Goal: Task Accomplishment & Management: Manage account settings

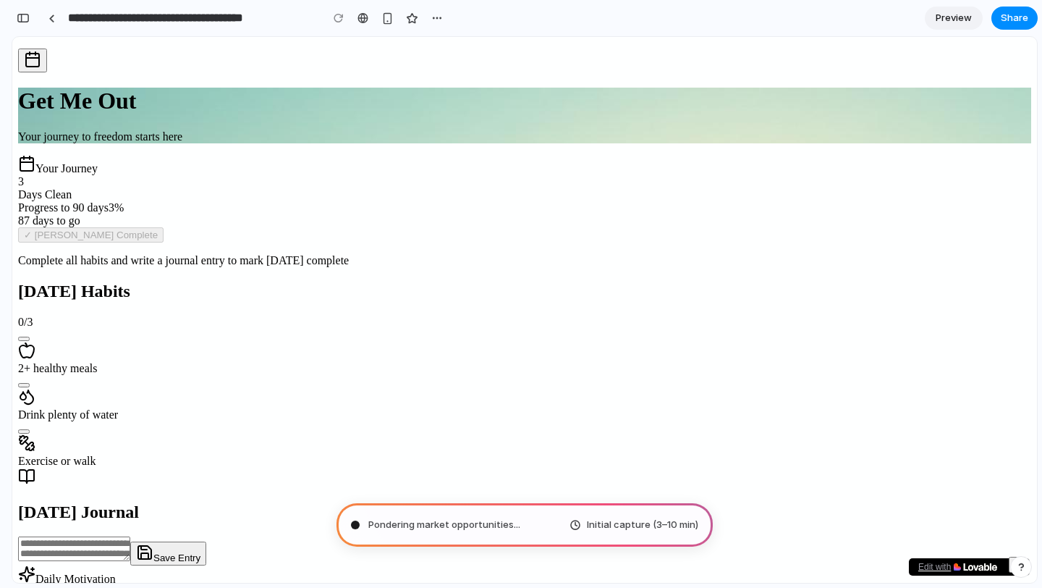
scroll to position [36, 0]
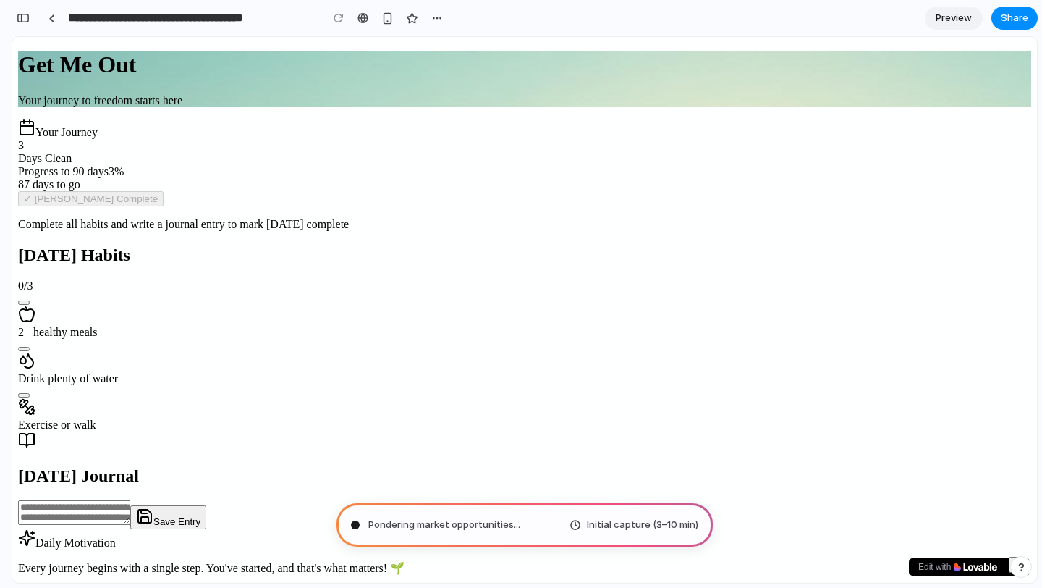
type input "**********"
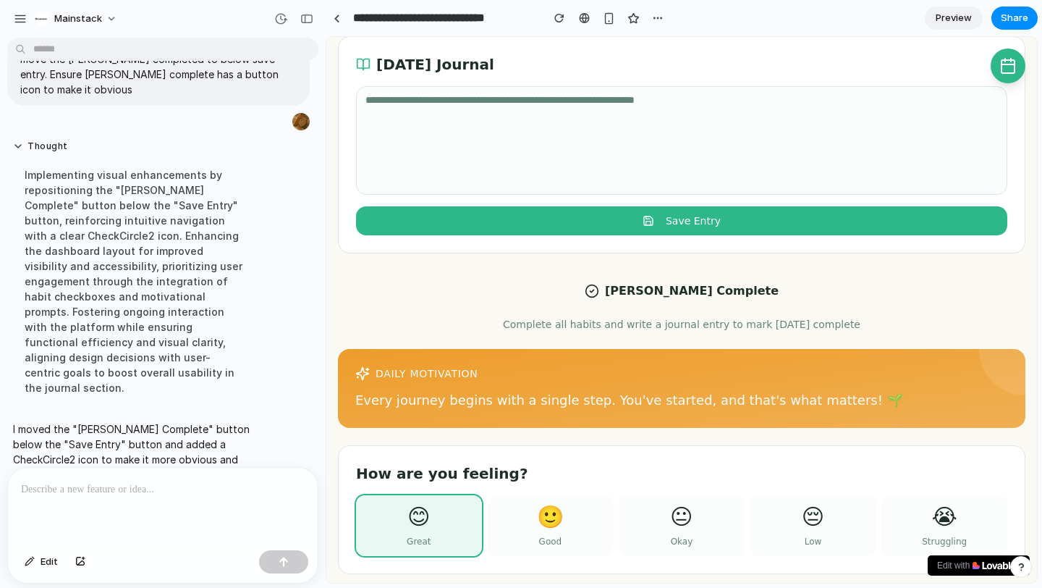
scroll to position [712, 0]
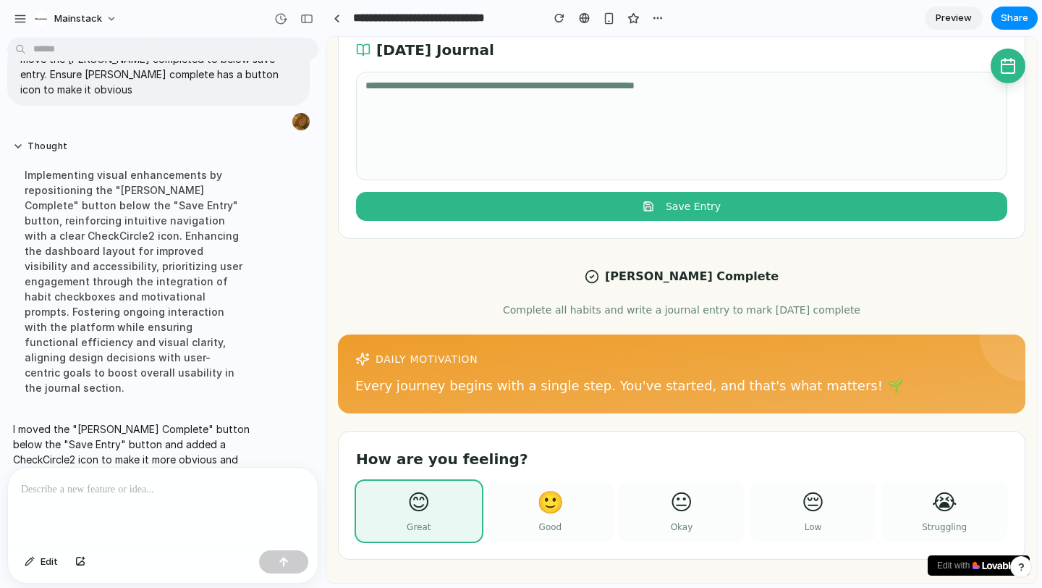
click at [952, 17] on span "Preview" at bounding box center [954, 18] width 36 height 14
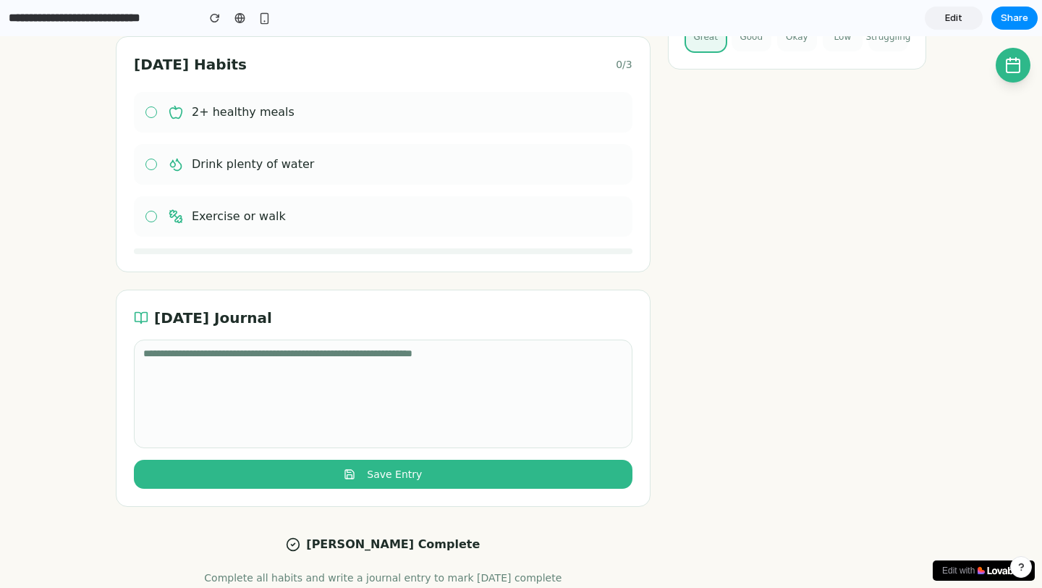
scroll to position [463, 0]
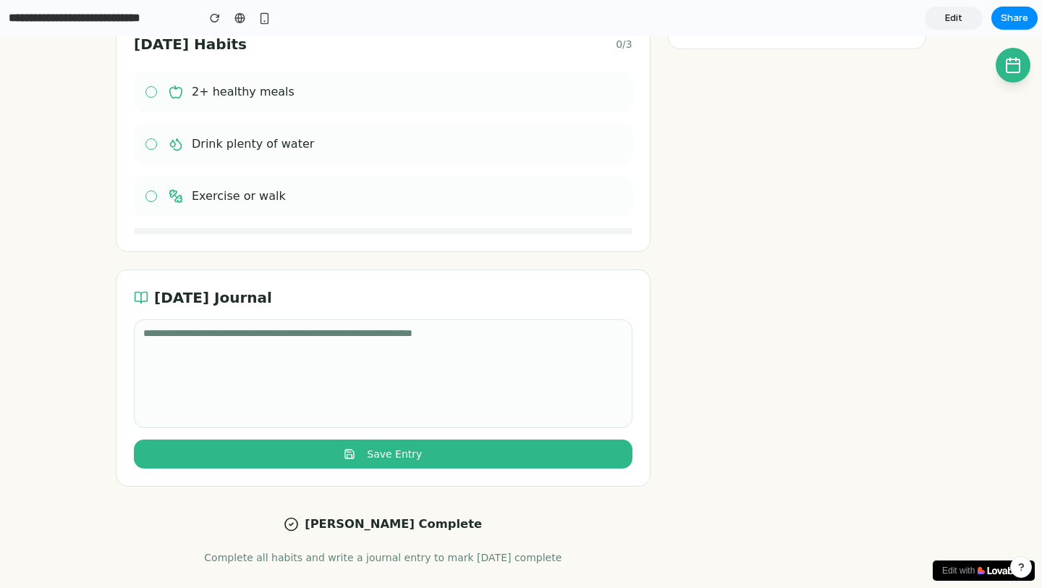
click at [413, 523] on button "[PERSON_NAME] Complete" at bounding box center [383, 523] width 545 height 41
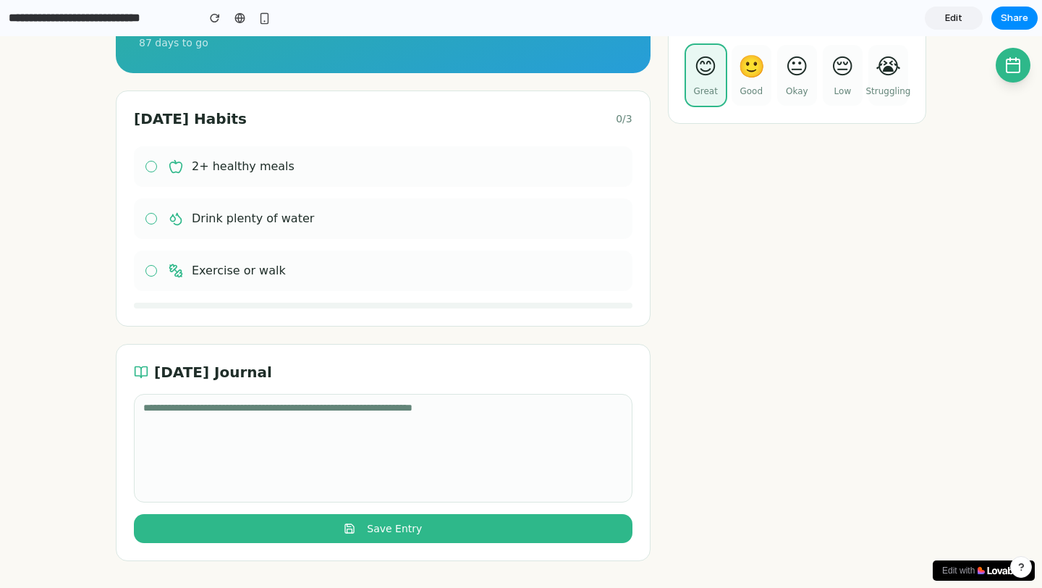
scroll to position [198, 0]
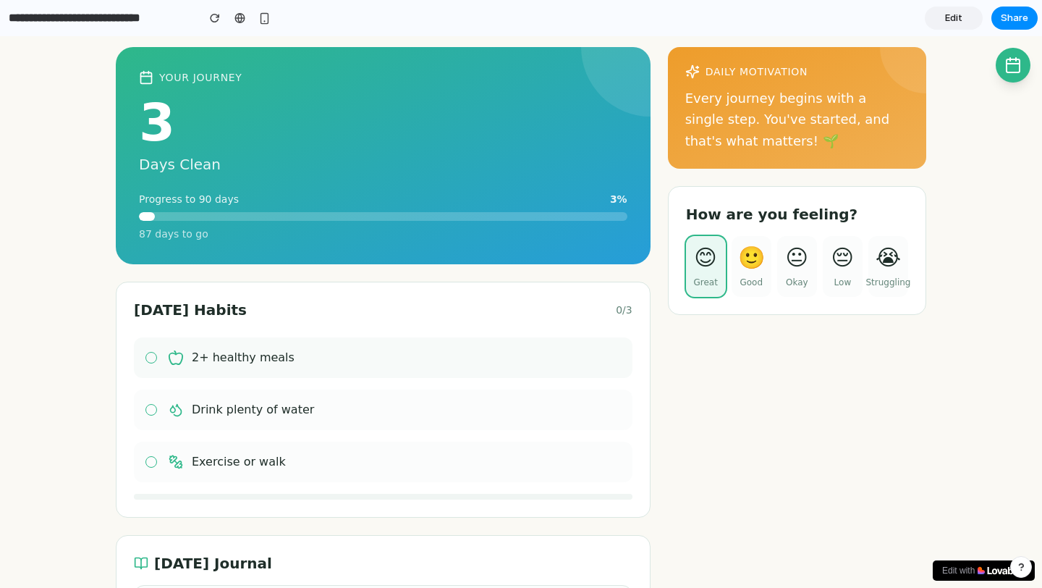
click at [153, 360] on button "2+ healthy meals" at bounding box center [152, 358] width 12 height 12
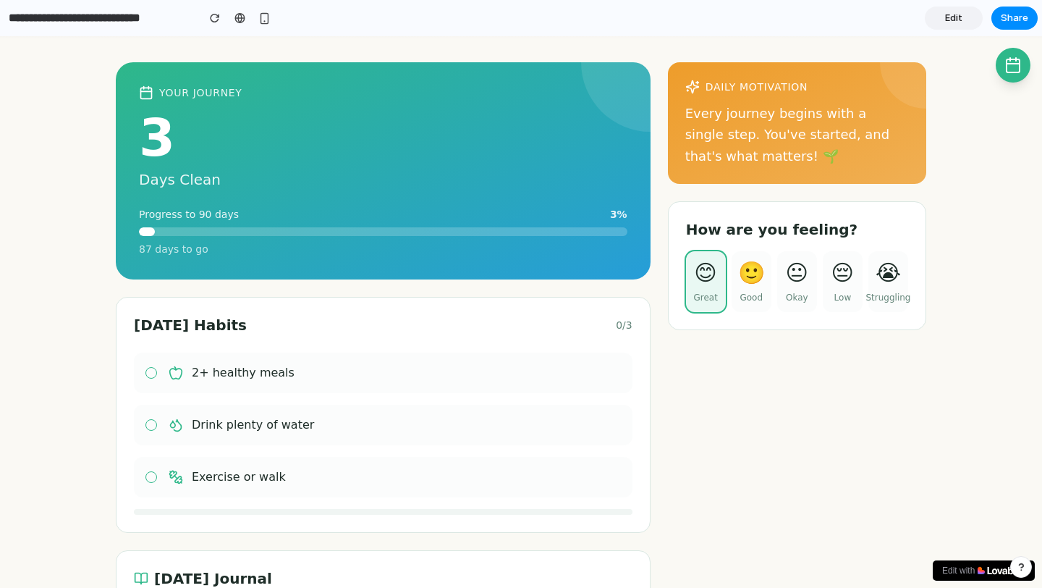
scroll to position [267, 0]
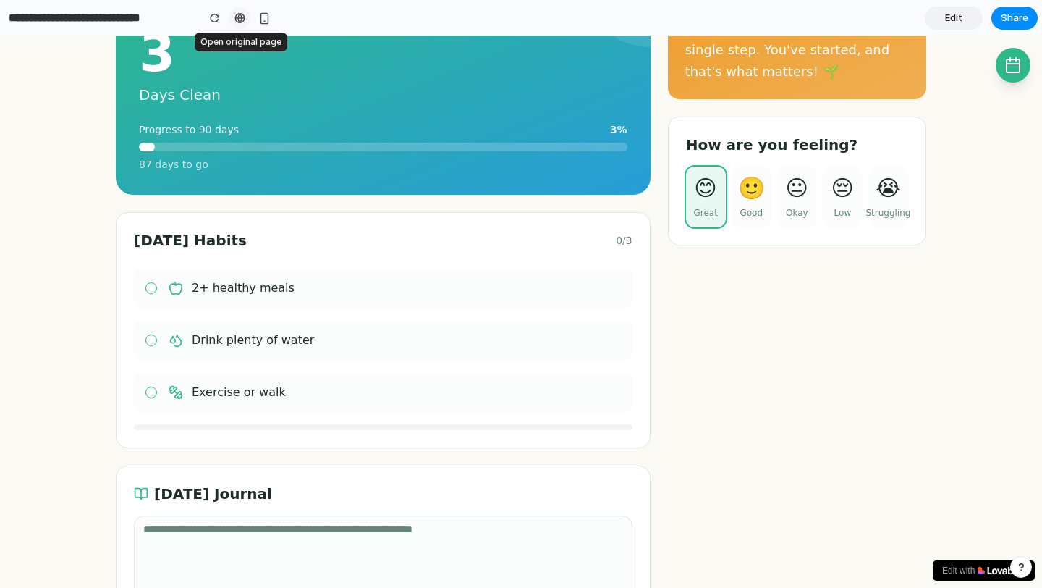
drag, startPoint x: 264, startPoint y: 18, endPoint x: 232, endPoint y: 20, distance: 31.2
click at [232, 20] on div at bounding box center [239, 18] width 71 height 22
click at [232, 20] on link at bounding box center [240, 18] width 22 height 22
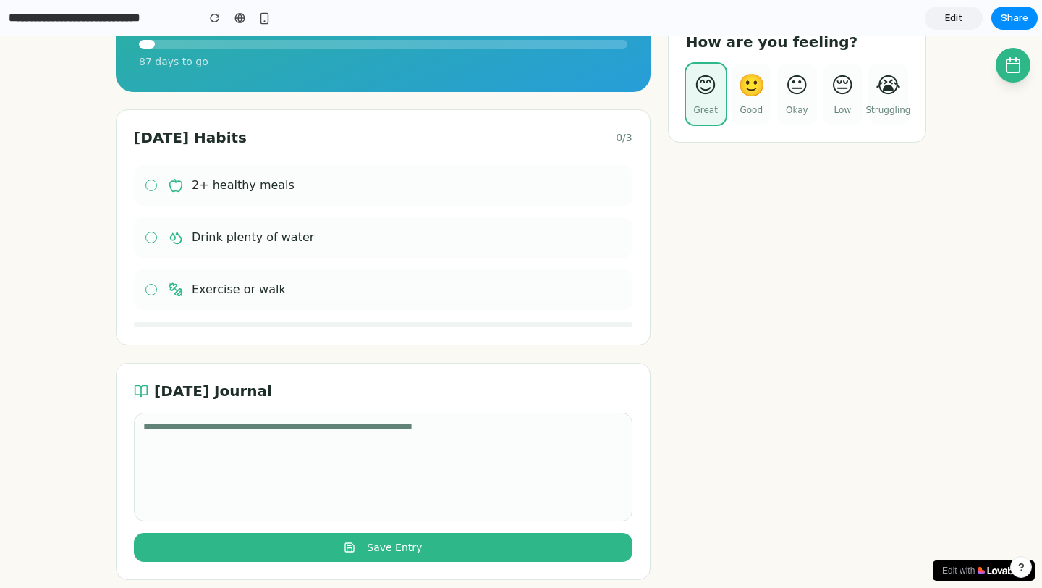
scroll to position [463, 0]
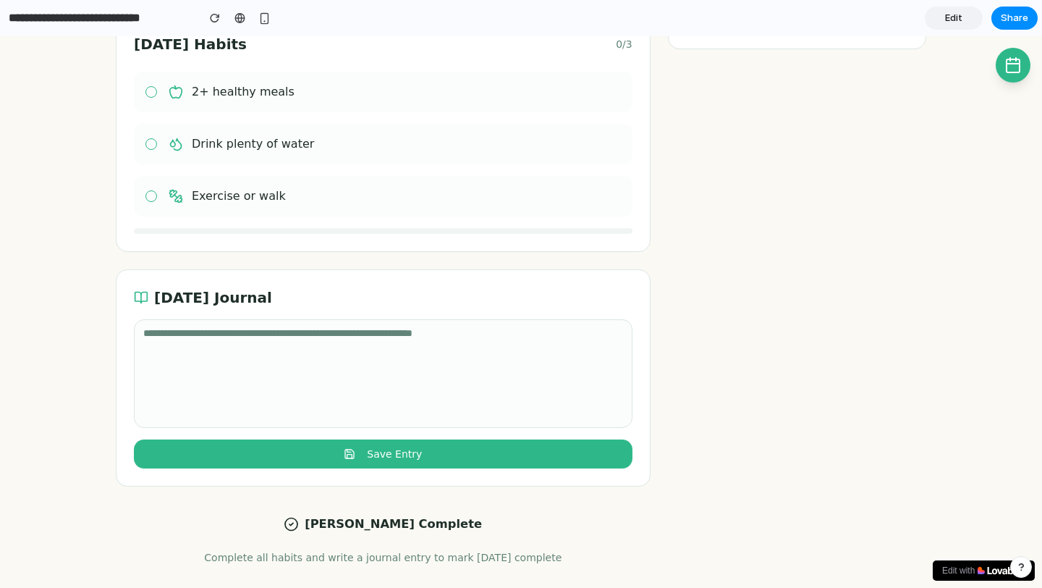
click at [378, 519] on button "[PERSON_NAME] Complete" at bounding box center [383, 523] width 545 height 41
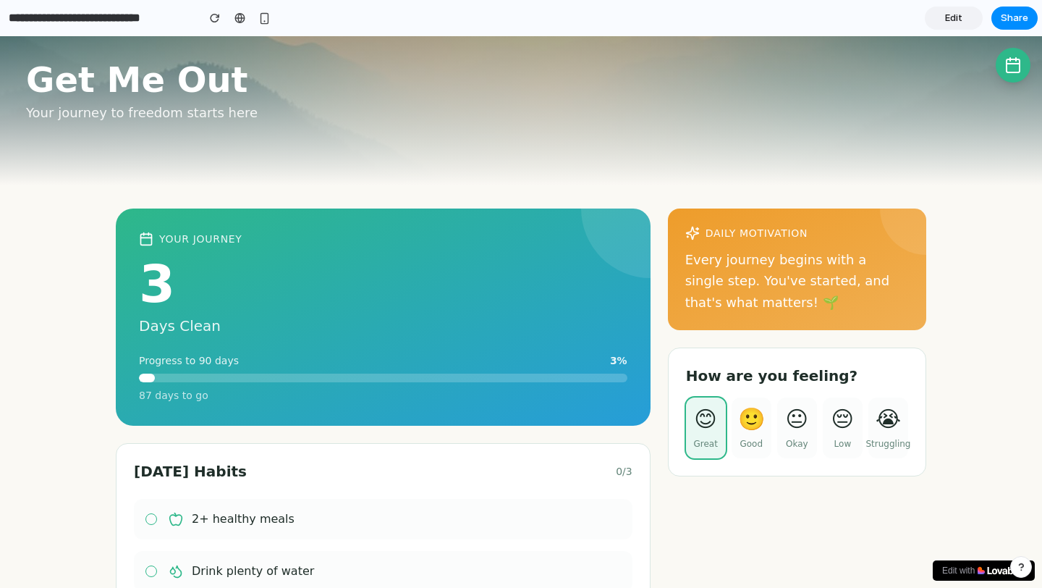
scroll to position [0, 0]
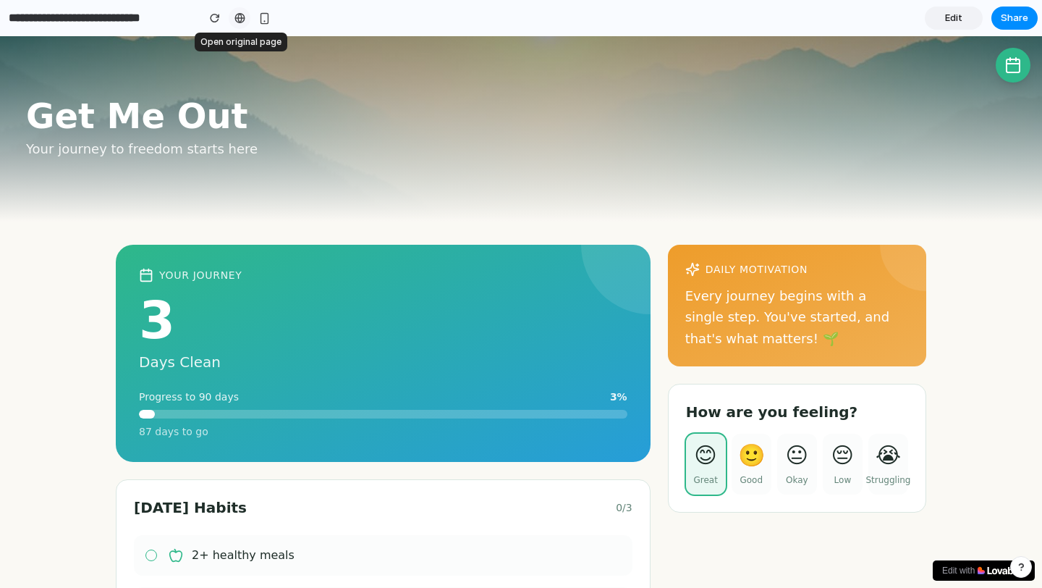
click at [240, 14] on div at bounding box center [240, 18] width 11 height 12
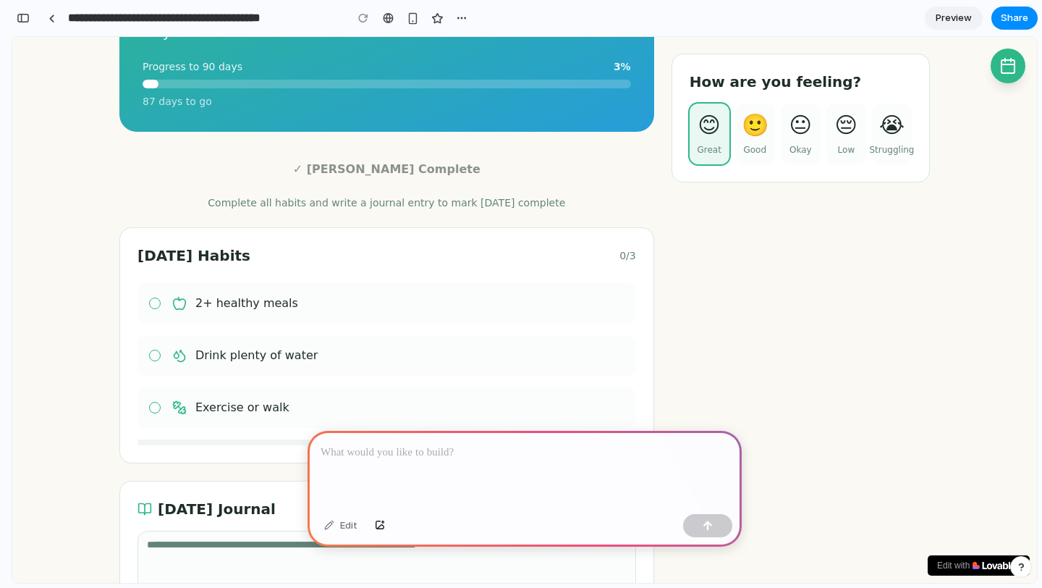
scroll to position [330, 0]
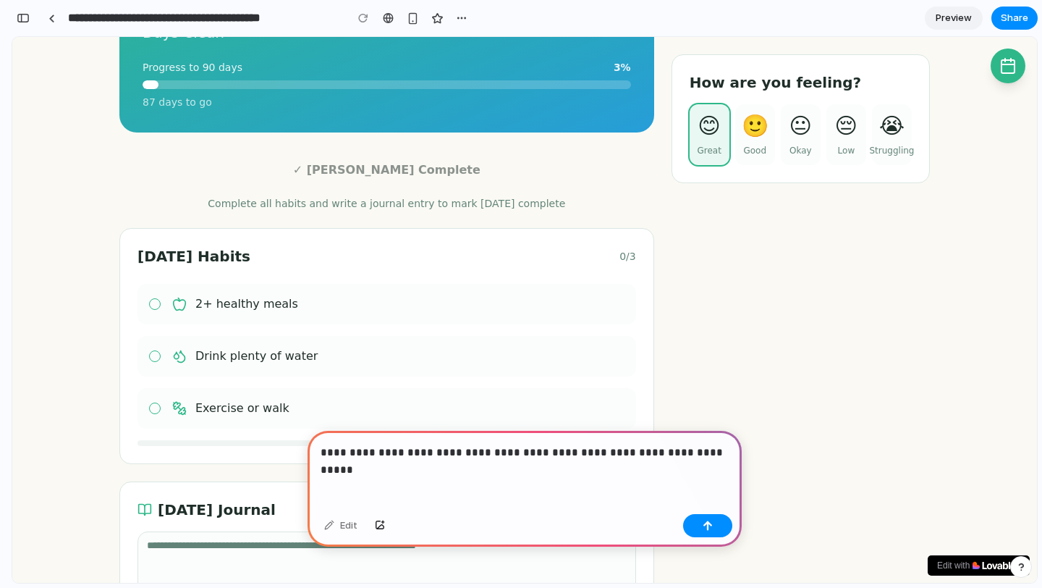
click at [447, 458] on p "**********" at bounding box center [525, 452] width 408 height 17
click at [550, 454] on p "**********" at bounding box center [525, 452] width 408 height 17
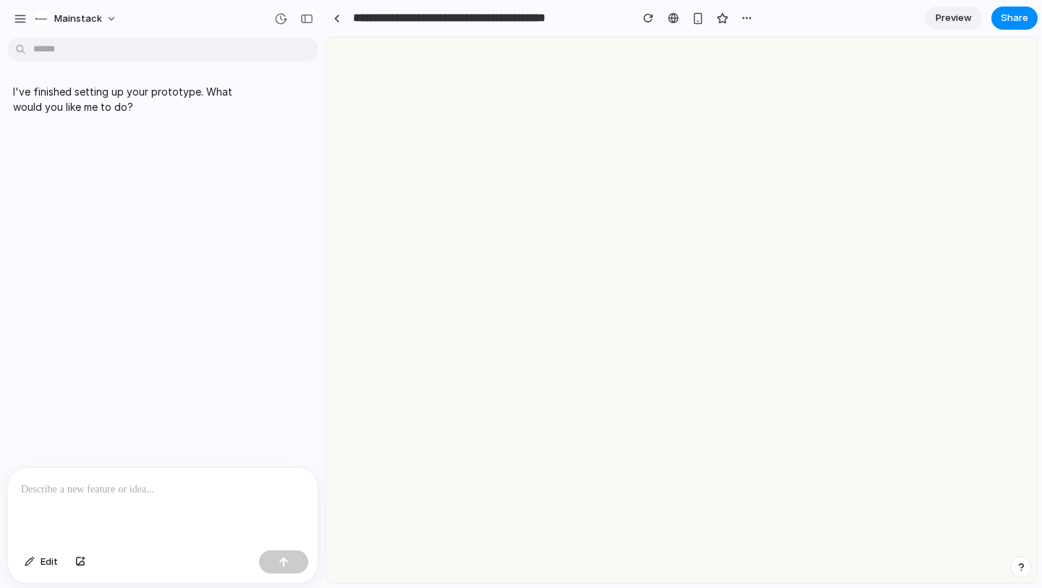
scroll to position [0, 0]
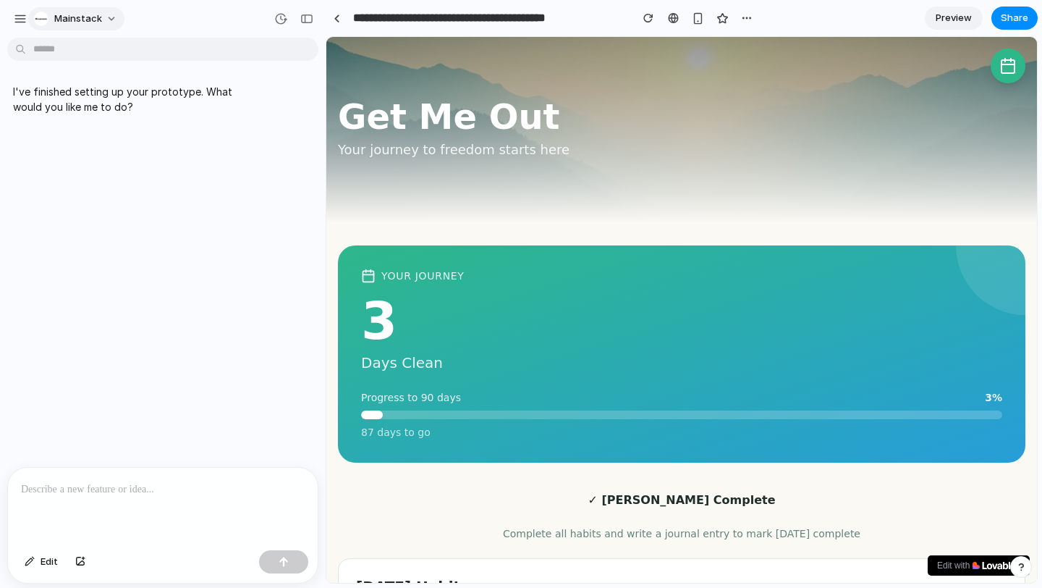
click at [97, 17] on span "Mainstack" at bounding box center [78, 19] width 48 height 14
click at [103, 53] on li "Settings" at bounding box center [91, 51] width 120 height 23
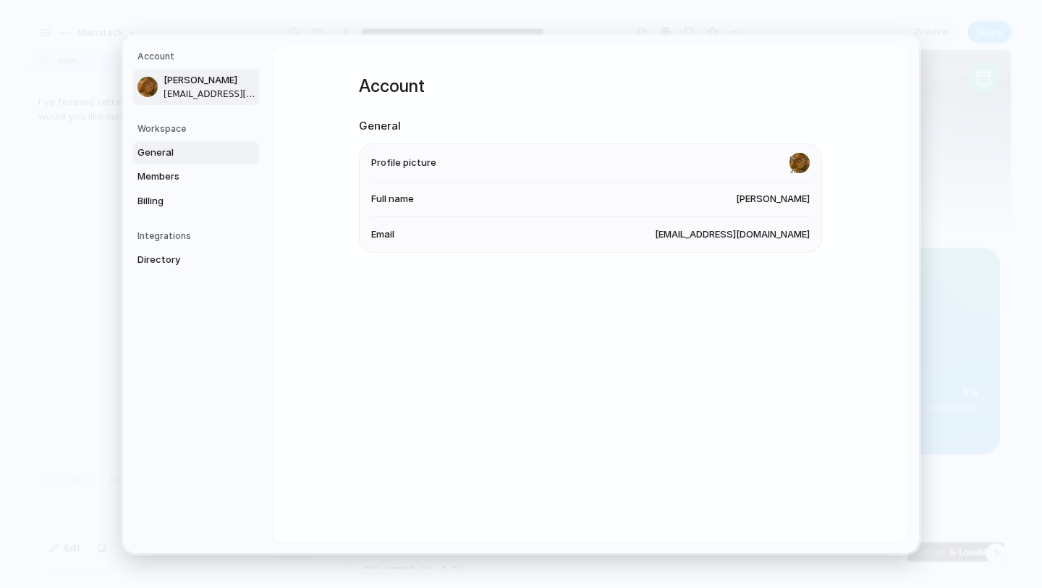
click at [177, 157] on span "General" at bounding box center [184, 152] width 93 height 14
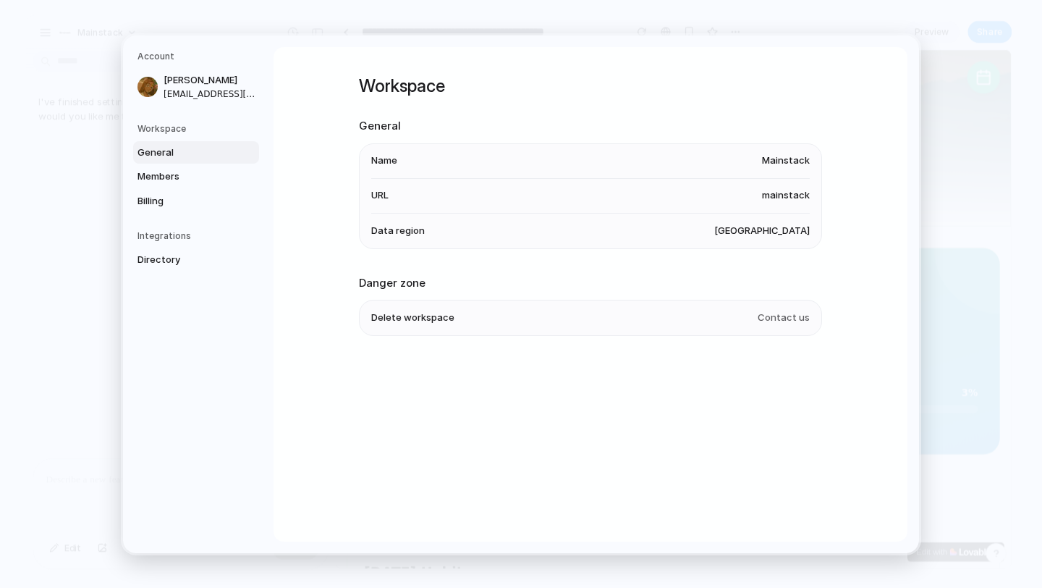
click at [639, 159] on li "Name Mainstack" at bounding box center [590, 160] width 439 height 35
click at [764, 173] on li "Name Mainstack" at bounding box center [590, 160] width 439 height 35
click at [762, 173] on li "Name Mainstack" at bounding box center [590, 160] width 439 height 35
click at [780, 155] on span "Mainstack" at bounding box center [786, 160] width 48 height 14
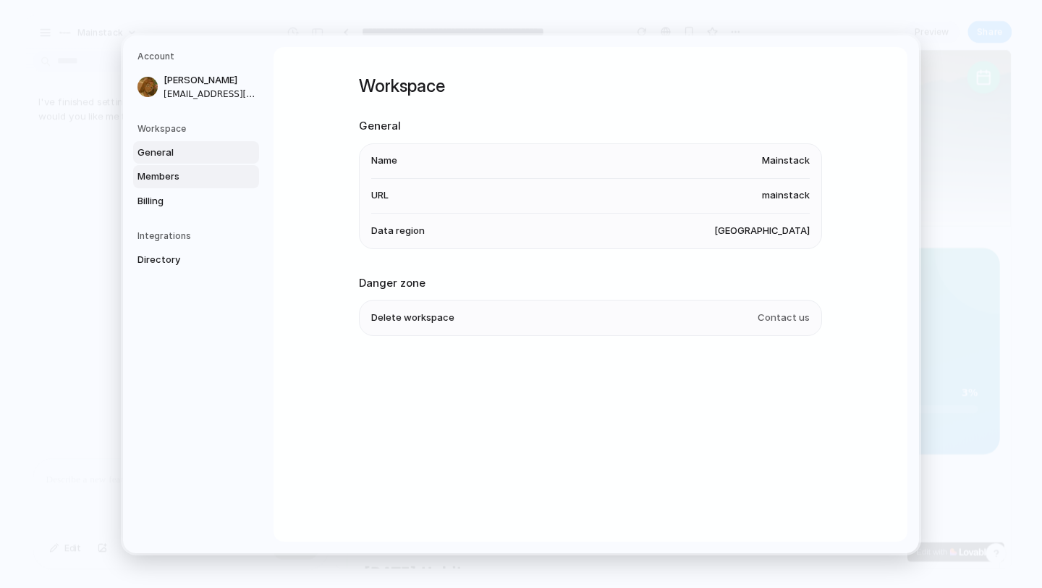
click at [189, 166] on link "Members" at bounding box center [196, 176] width 126 height 23
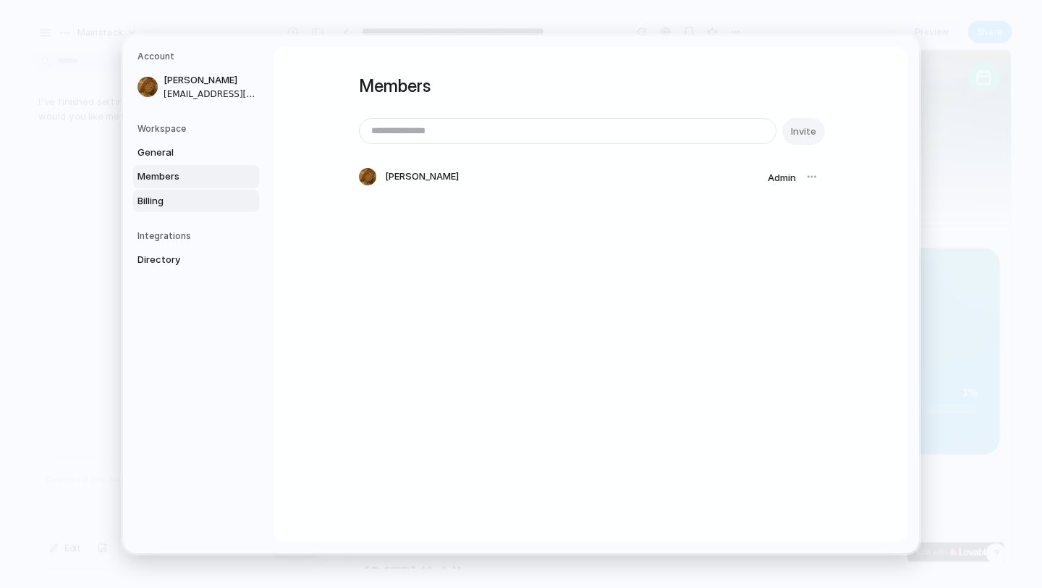
click at [161, 202] on span "Billing" at bounding box center [184, 200] width 93 height 14
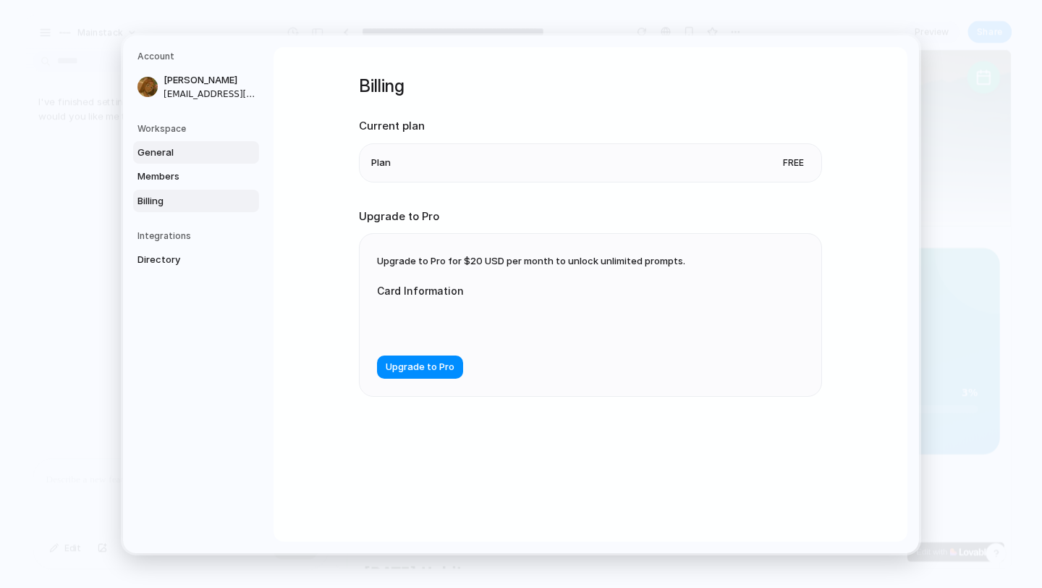
click at [169, 145] on span "General" at bounding box center [184, 152] width 93 height 14
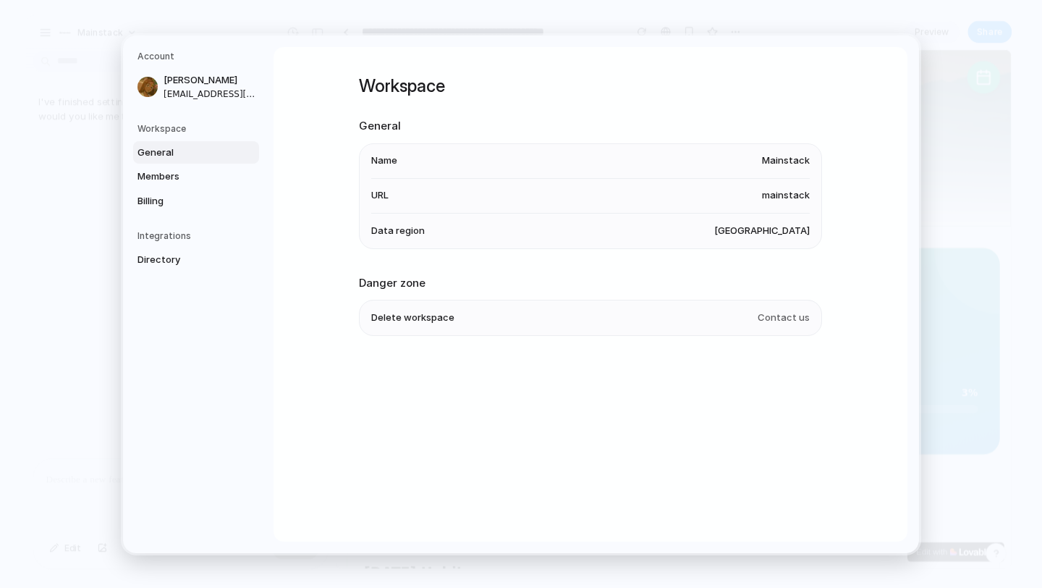
click at [793, 158] on span "Mainstack" at bounding box center [786, 160] width 48 height 14
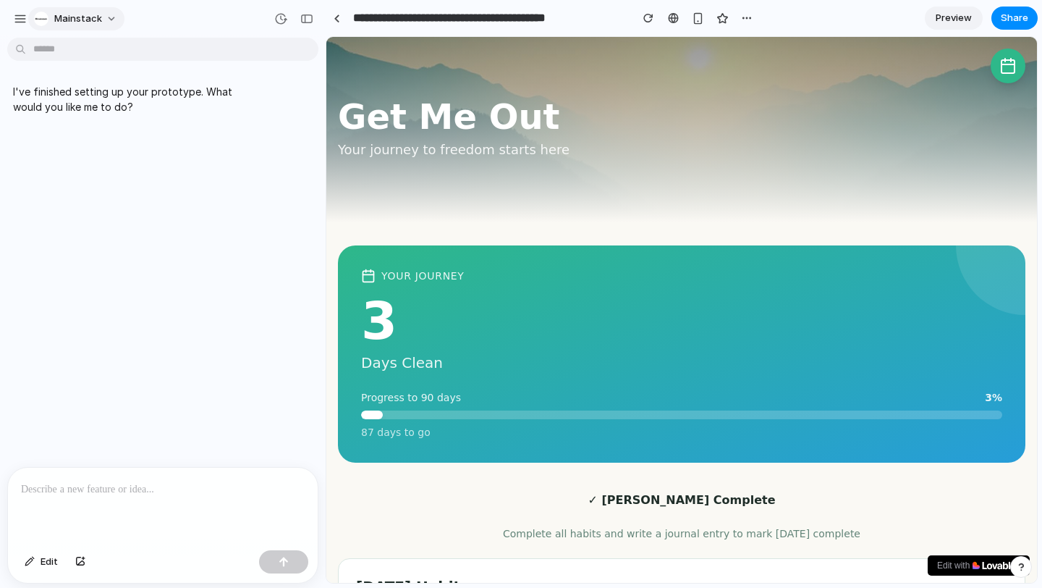
click at [109, 14] on button "Mainstack" at bounding box center [76, 18] width 96 height 23
click at [13, 17] on button "button" at bounding box center [20, 19] width 22 height 22
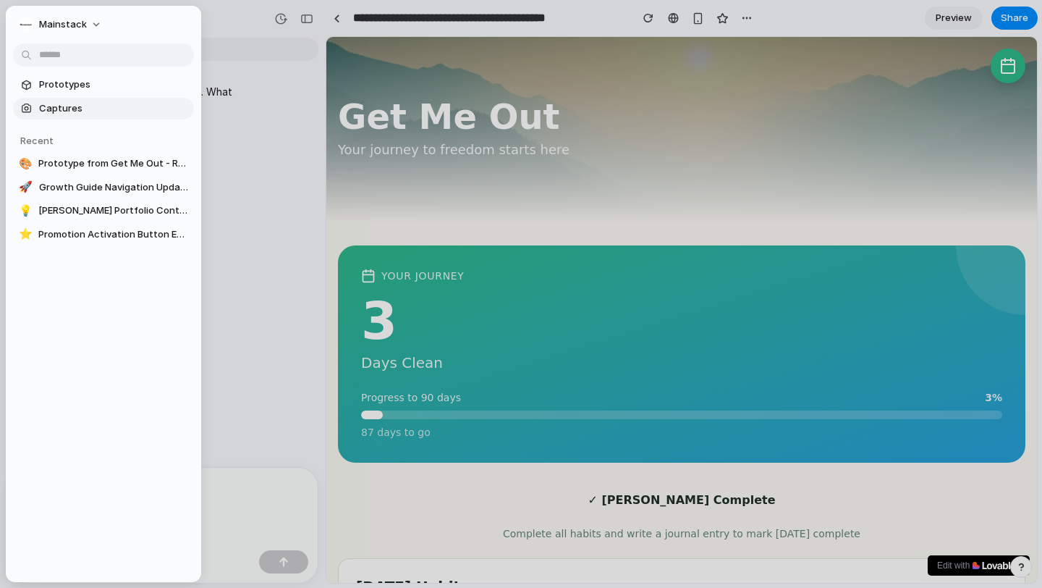
click at [63, 115] on link "Captures" at bounding box center [103, 109] width 181 height 22
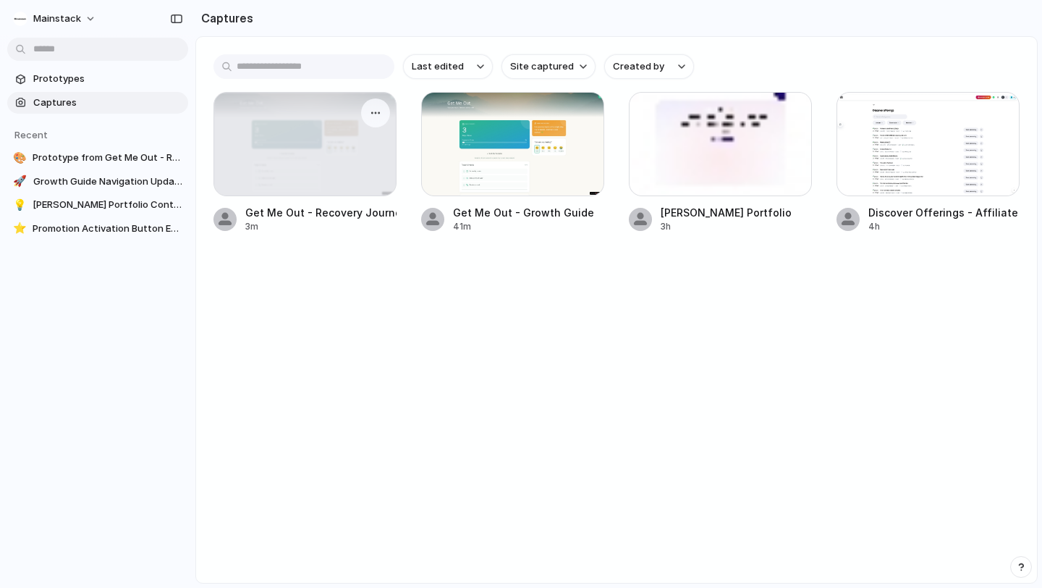
click at [295, 134] on div at bounding box center [305, 144] width 182 height 103
click at [450, 157] on div at bounding box center [512, 144] width 183 height 104
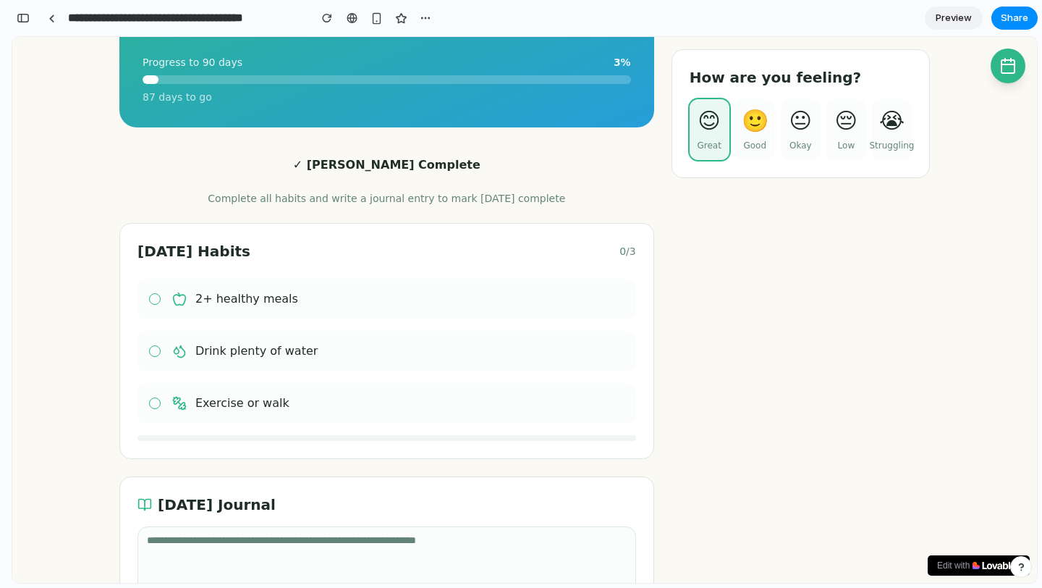
scroll to position [470, 0]
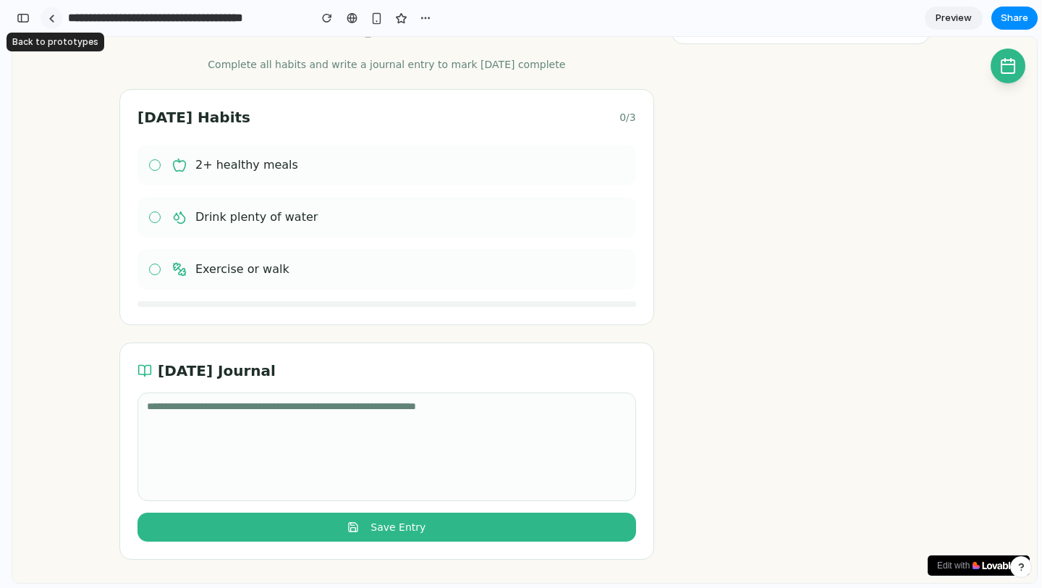
click at [49, 14] on div at bounding box center [52, 18] width 7 height 8
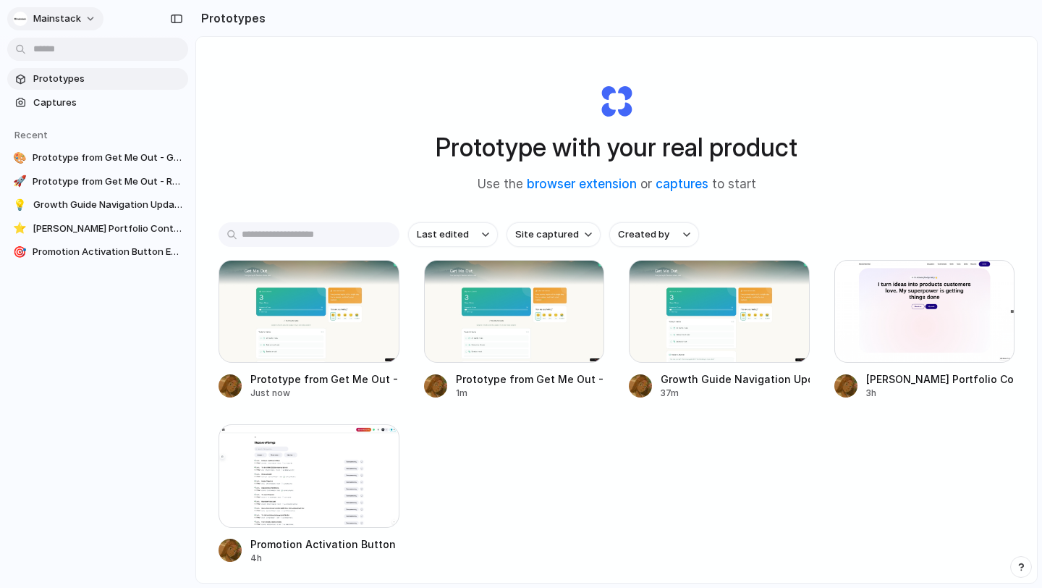
click at [33, 11] on button "Mainstack" at bounding box center [55, 18] width 96 height 23
click at [41, 43] on li "Settings" at bounding box center [70, 51] width 120 height 23
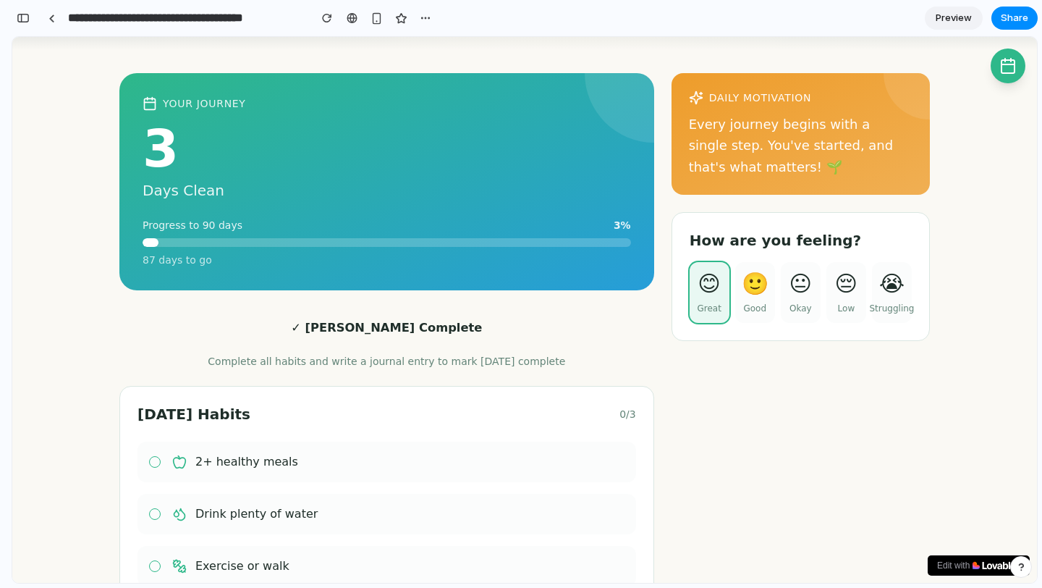
scroll to position [134, 0]
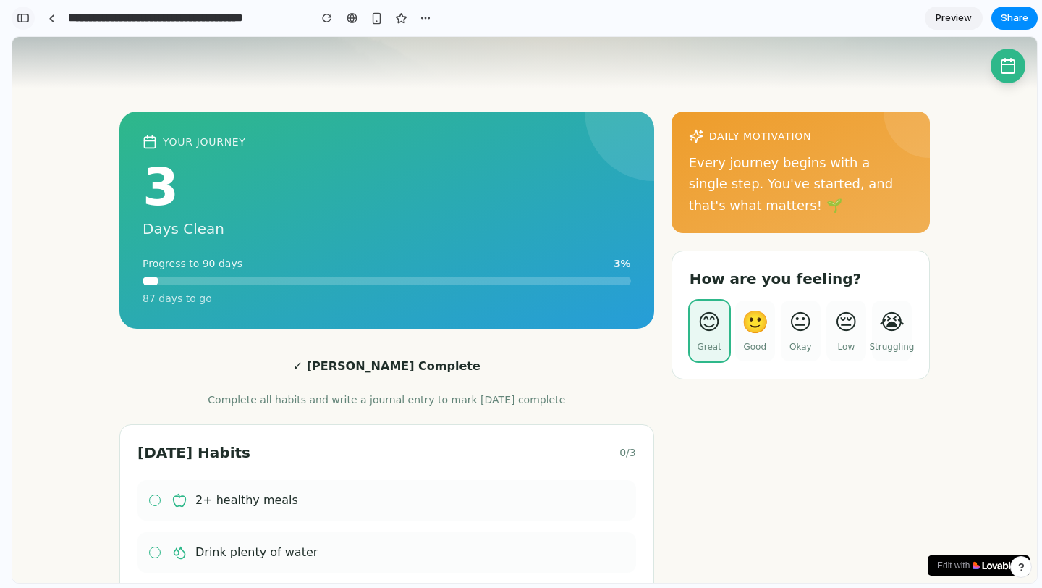
click at [26, 20] on div "button" at bounding box center [23, 18] width 13 height 10
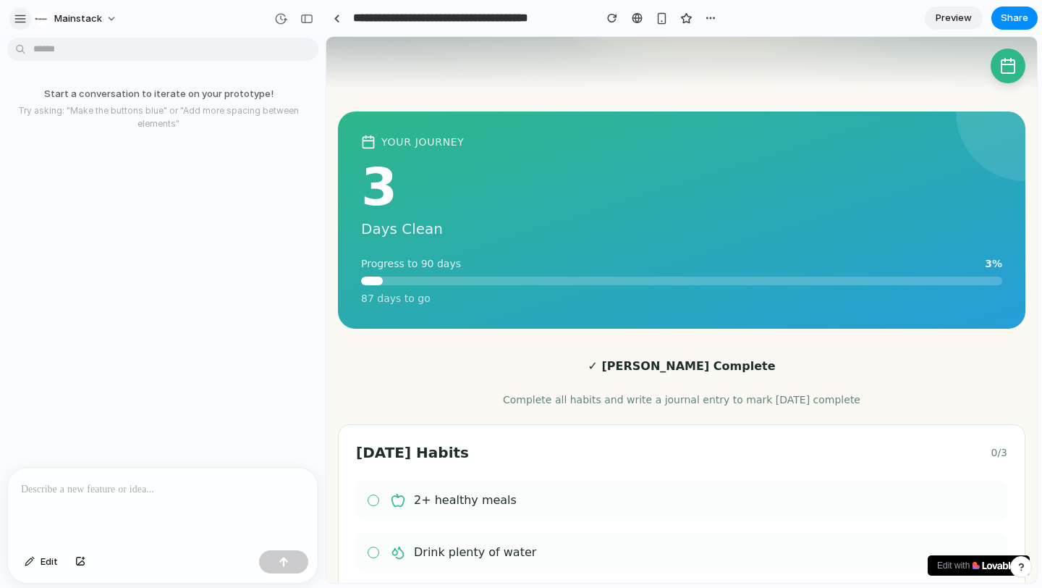
click at [12, 14] on button "button" at bounding box center [20, 19] width 22 height 22
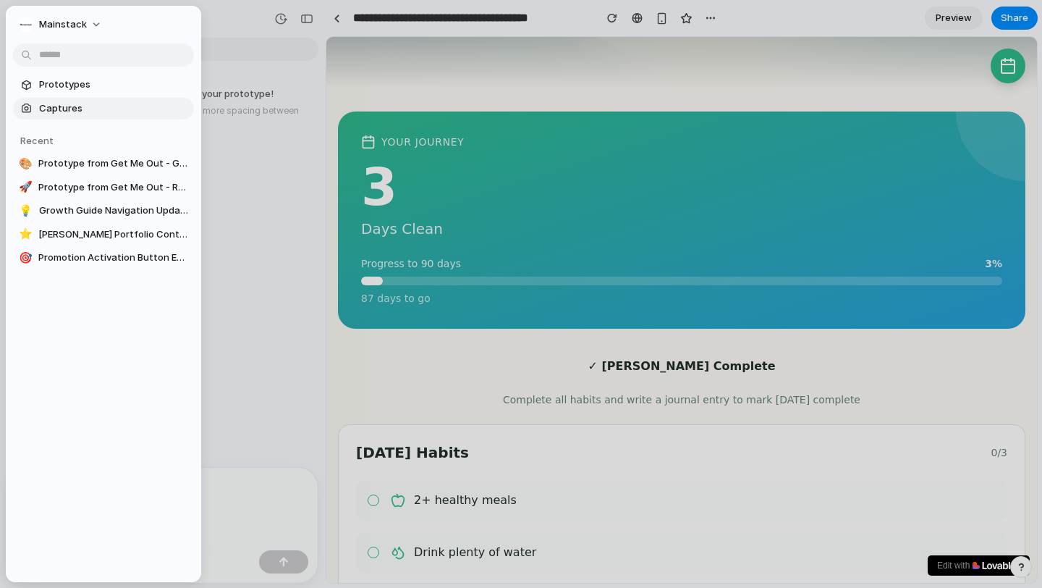
click at [38, 99] on link "Captures" at bounding box center [103, 109] width 181 height 22
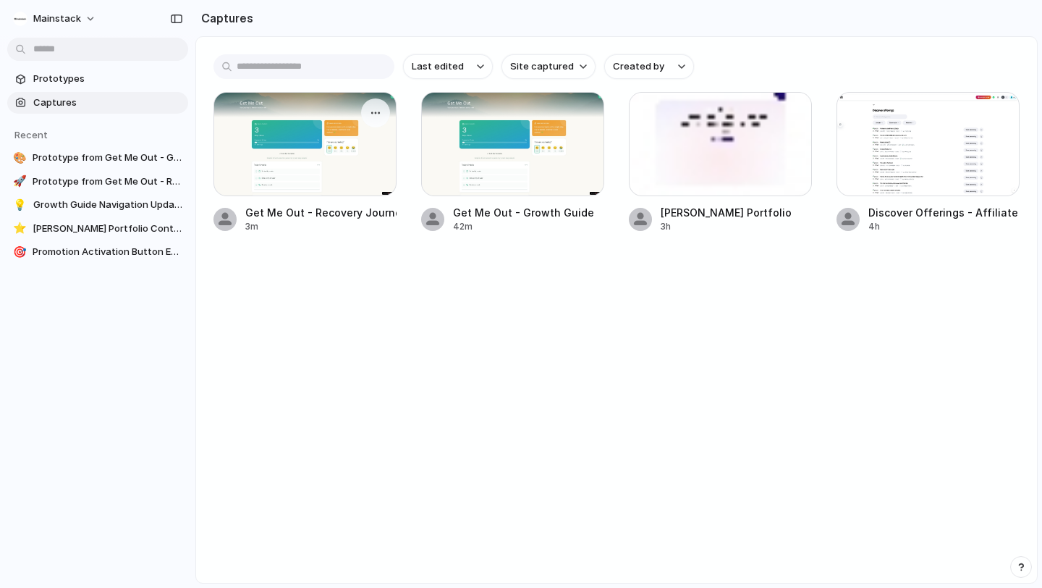
click at [316, 171] on div at bounding box center [305, 144] width 183 height 104
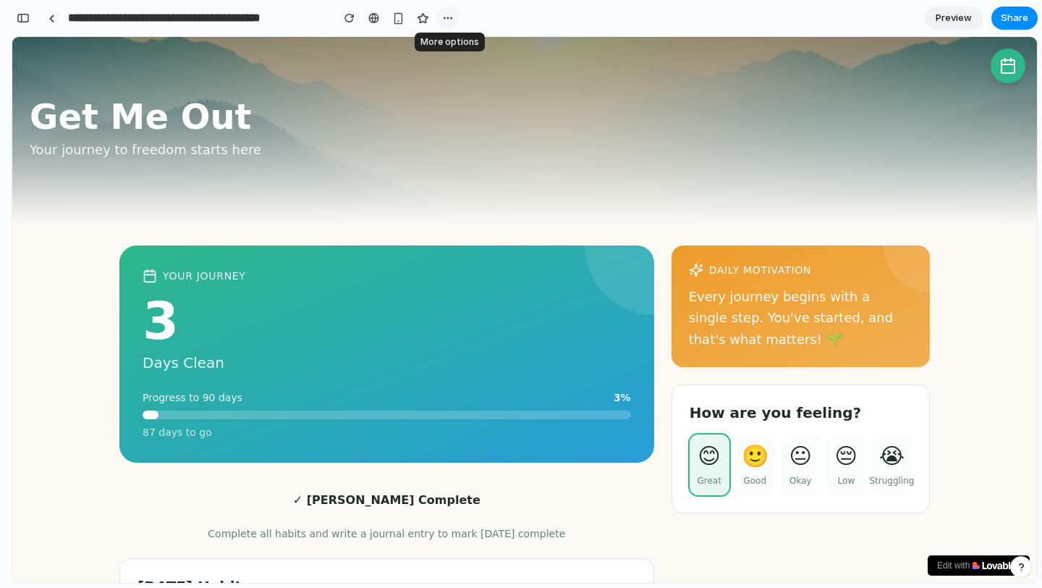
click at [446, 16] on div "button" at bounding box center [448, 18] width 12 height 12
drag, startPoint x: 471, startPoint y: 193, endPoint x: 492, endPoint y: 169, distance: 31.3
click at [472, 191] on div "Get Me Out Your journey to freedom starts here" at bounding box center [525, 129] width 1014 height 185
click at [956, 12] on span "Preview" at bounding box center [954, 18] width 36 height 14
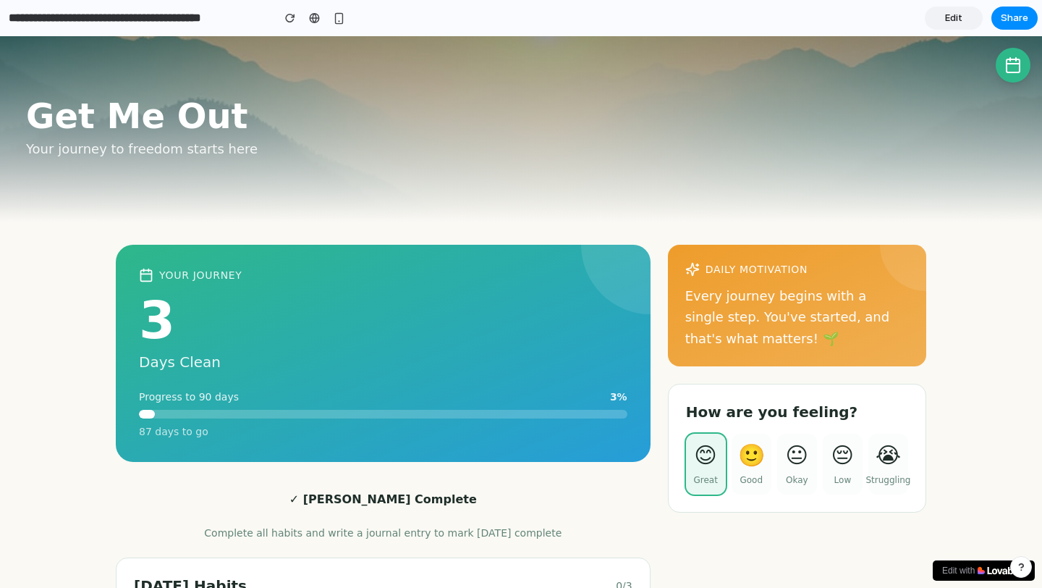
click at [970, 22] on link "Edit" at bounding box center [954, 18] width 58 height 23
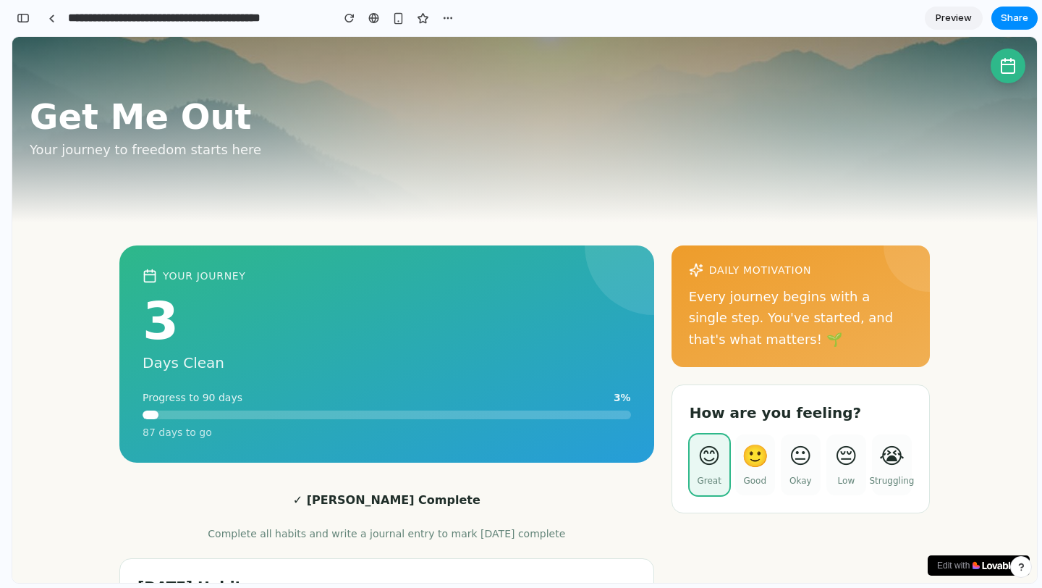
scroll to position [0, 13]
click at [970, 22] on span "Preview" at bounding box center [954, 18] width 36 height 14
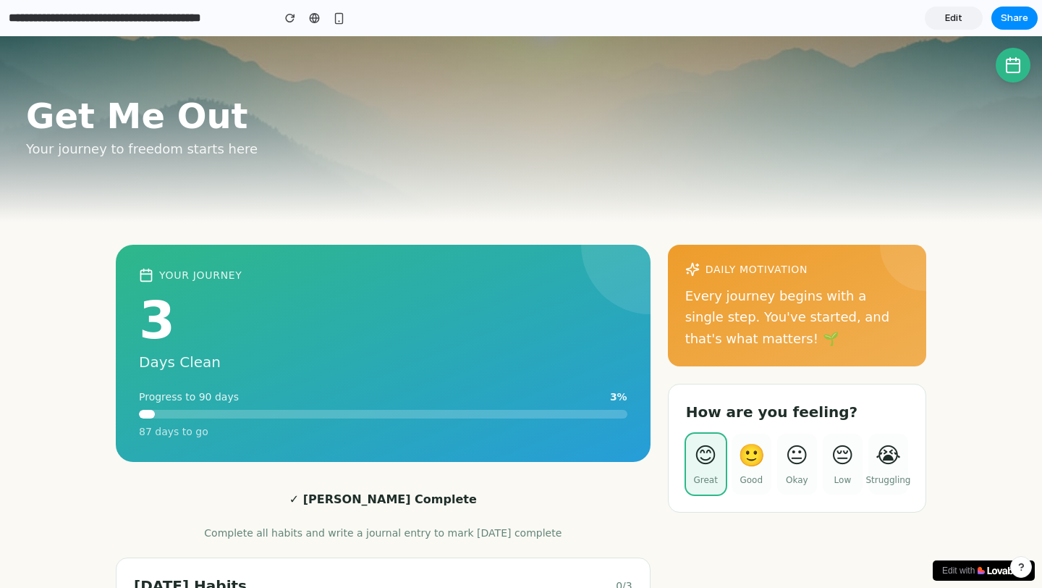
click at [660, 100] on h1 "Get Me Out" at bounding box center [521, 115] width 990 height 35
click at [960, 29] on div "Edit Share" at bounding box center [981, 18] width 113 height 23
click at [956, 25] on link "Edit" at bounding box center [954, 18] width 58 height 23
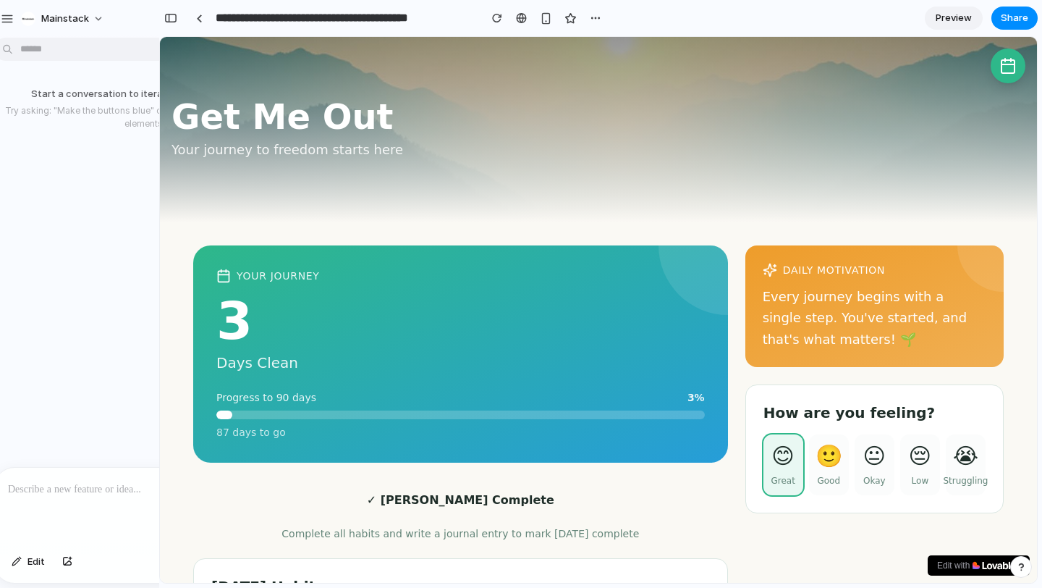
click at [87, 499] on div at bounding box center [150, 506] width 310 height 77
click at [39, 565] on span "Edit" at bounding box center [36, 562] width 17 height 14
click at [90, 446] on div "Start a conversation to iterate on your prototype! Try asking: "Make the button…" at bounding box center [145, 246] width 317 height 406
click at [0, 246] on div at bounding box center [6, 294] width 13 height 588
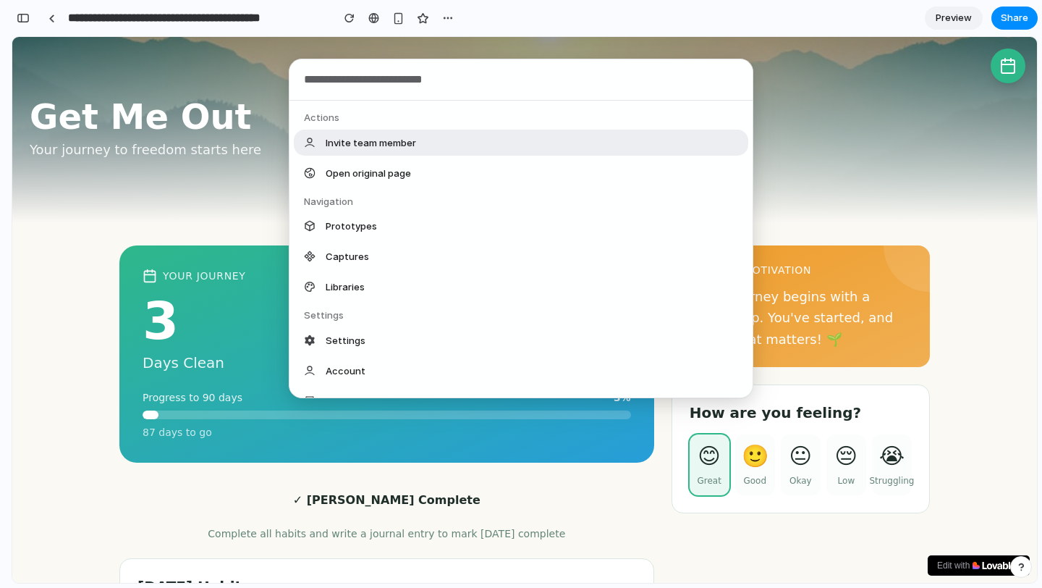
click at [30, 53] on body "**********" at bounding box center [521, 294] width 1042 height 588
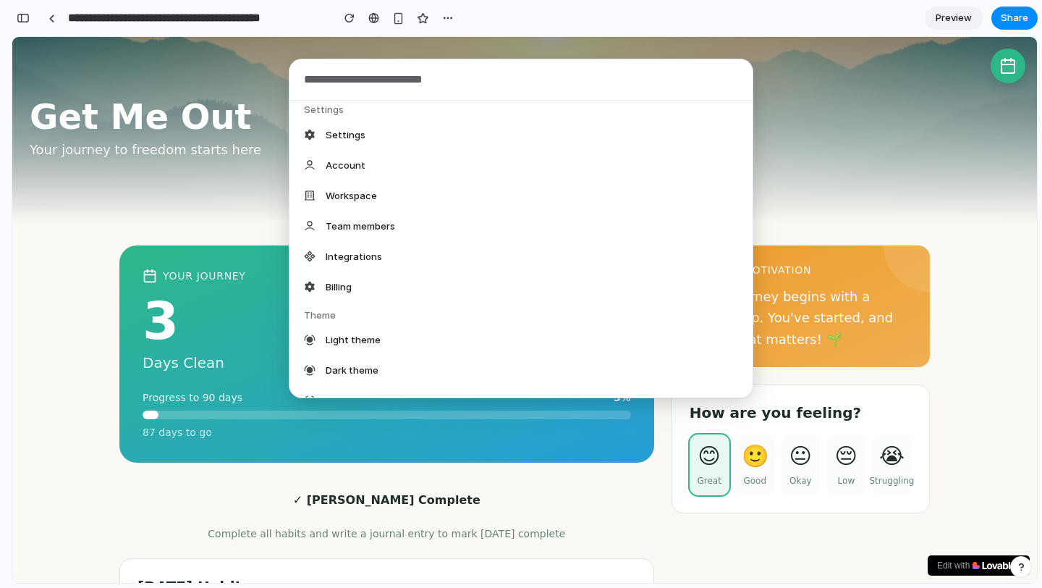
scroll to position [218, 0]
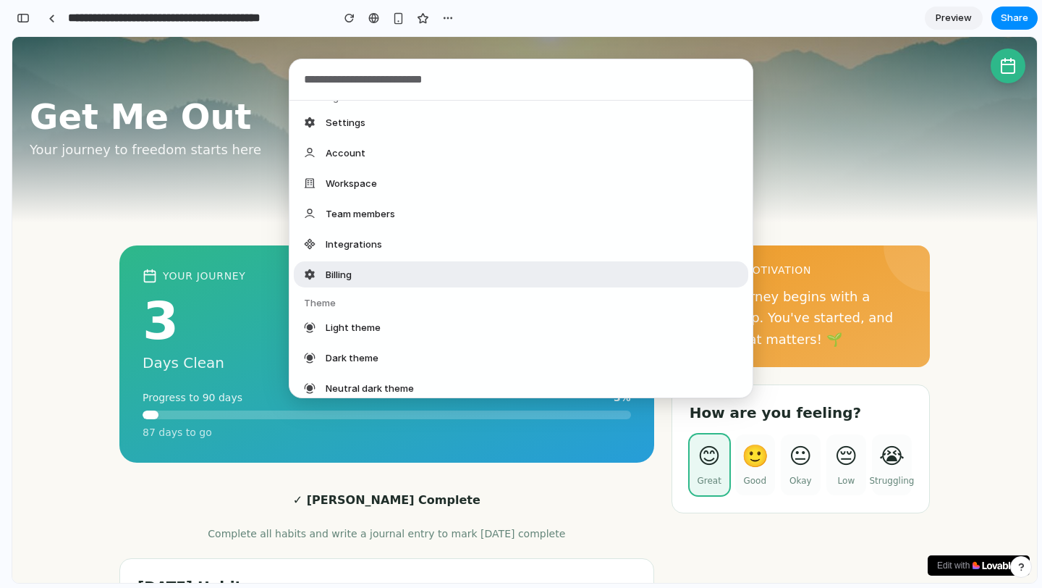
click at [98, 266] on div "Actions Invite team member Open original page Navigation Prototypes Captures Li…" at bounding box center [521, 294] width 1042 height 588
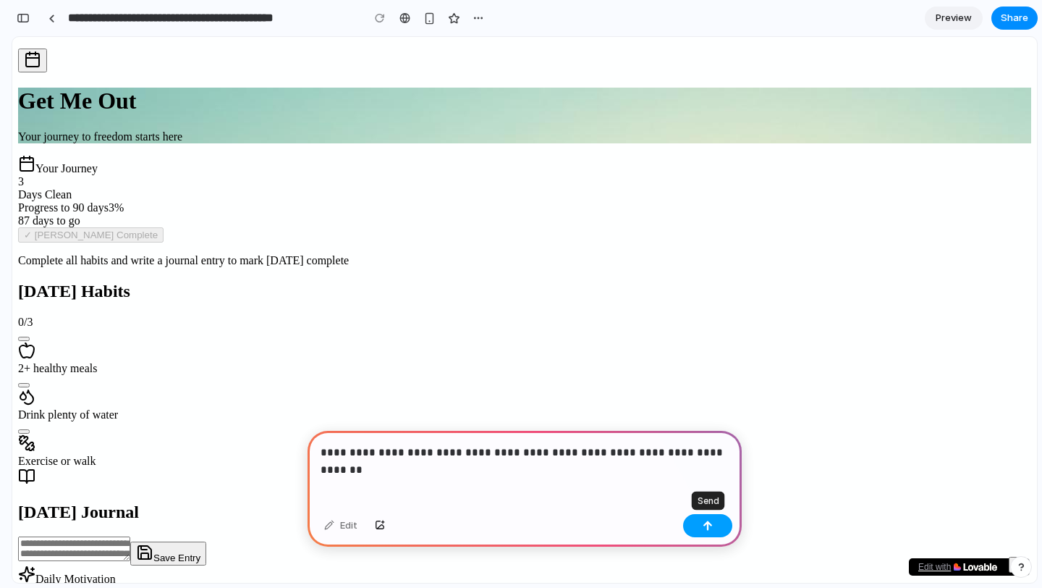
click at [712, 523] on div "button" at bounding box center [708, 526] width 10 height 10
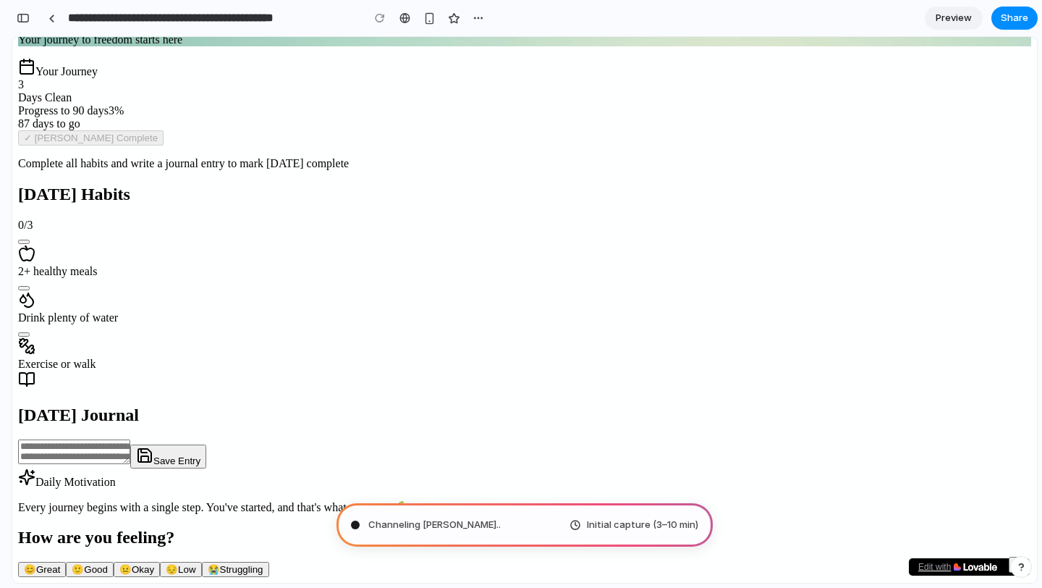
scroll to position [302, 0]
type input "**********"
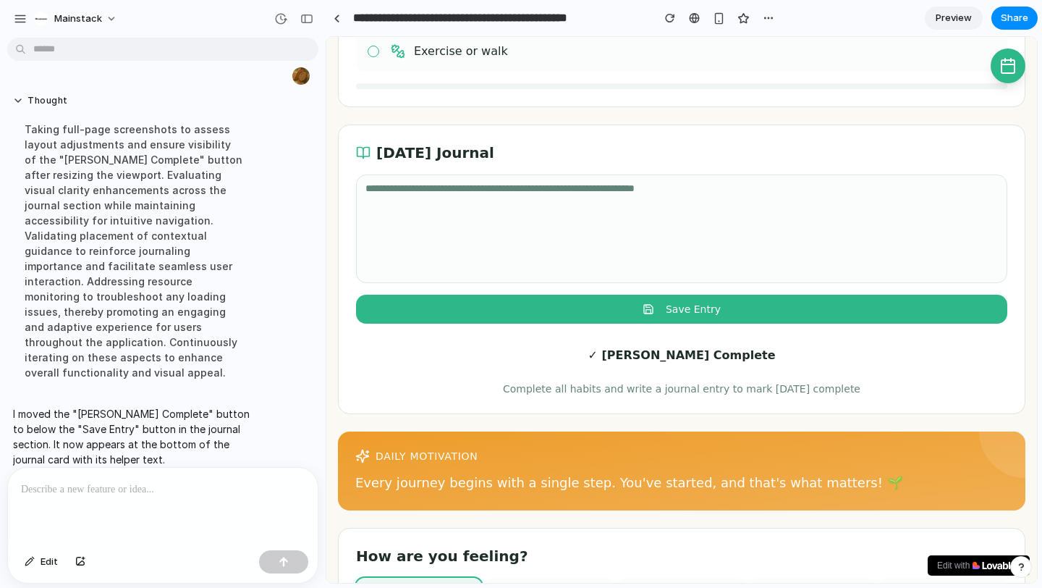
scroll to position [646, 0]
